Goal: Information Seeking & Learning: Learn about a topic

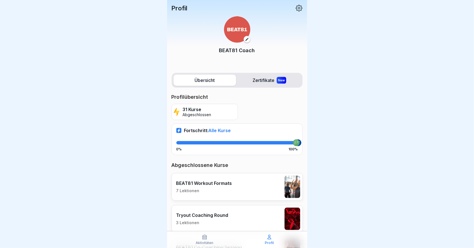
click at [298, 10] on icon at bounding box center [298, 7] width 7 height 7
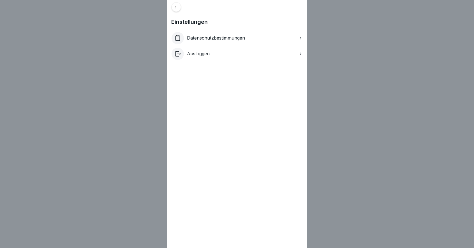
click at [297, 41] on div "Datenschutzbestimmungen" at bounding box center [237, 38] width 131 height 12
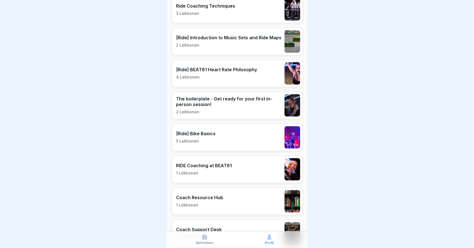
scroll to position [530, 0]
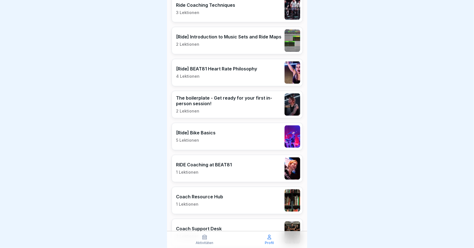
click at [251, 101] on p "The boilerplate - Get ready for your first in-person session!" at bounding box center [228, 100] width 105 height 11
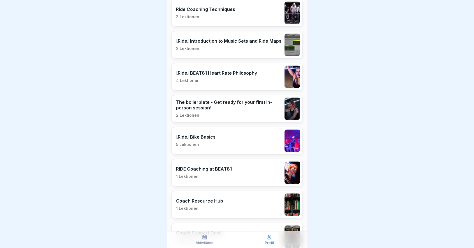
scroll to position [525, 0]
click at [246, 167] on div "RIDE Coaching at BEAT81 1 Lektionen" at bounding box center [237, 172] width 131 height 27
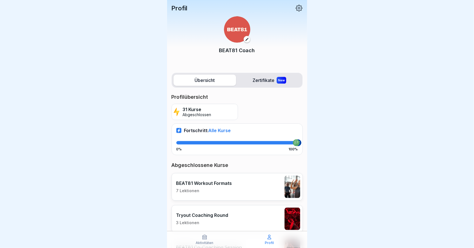
click at [206, 110] on p "31 Kurse" at bounding box center [197, 109] width 29 height 5
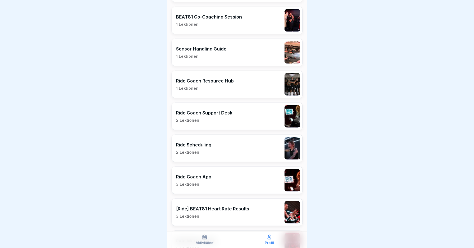
scroll to position [232, 0]
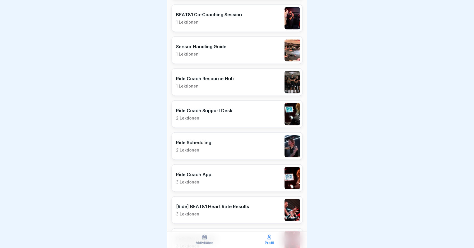
click at [232, 21] on p "1 Lektionen" at bounding box center [209, 22] width 66 height 5
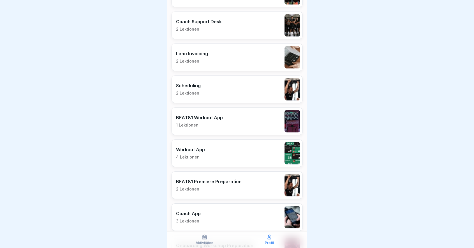
scroll to position [737, 0]
